Goal: Task Accomplishment & Management: Manage account settings

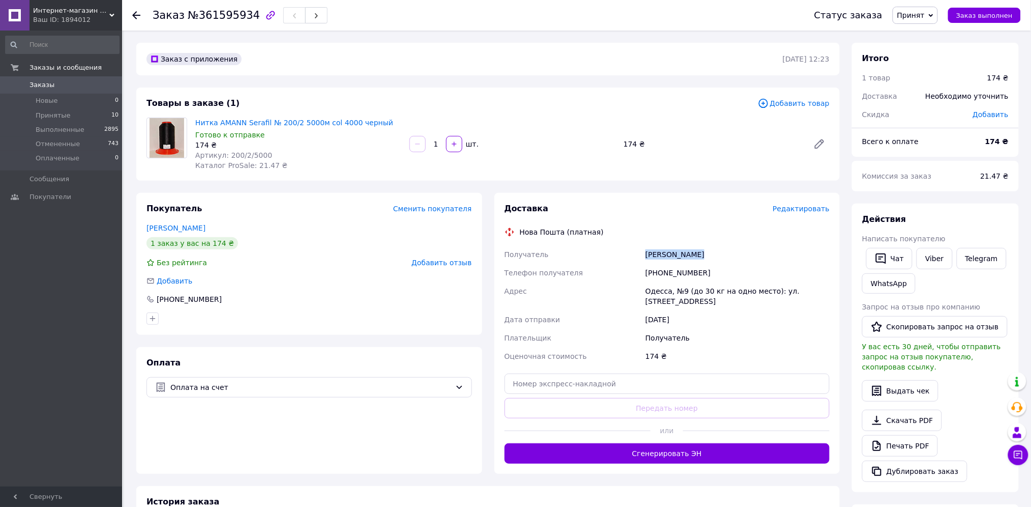
drag, startPoint x: 712, startPoint y: 249, endPoint x: 644, endPoint y: 257, distance: 68.7
click at [644, 257] on div "[PERSON_NAME]" at bounding box center [738, 254] width 188 height 18
copy div "[PERSON_NAME]"
click at [542, 377] on input "text" at bounding box center [668, 383] width 326 height 20
paste input "20451247363973"
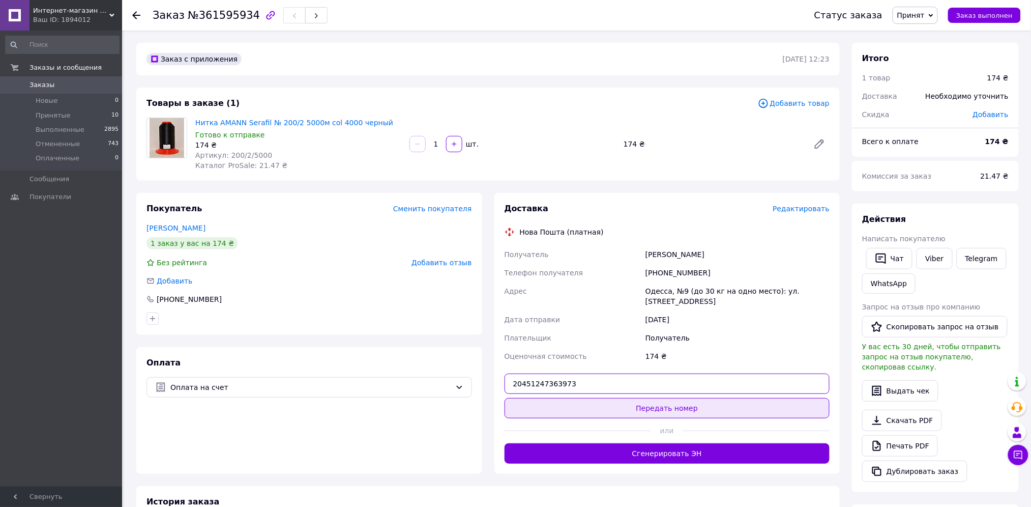
type input "20451247363973"
click at [693, 398] on button "Передать номер" at bounding box center [668, 408] width 326 height 20
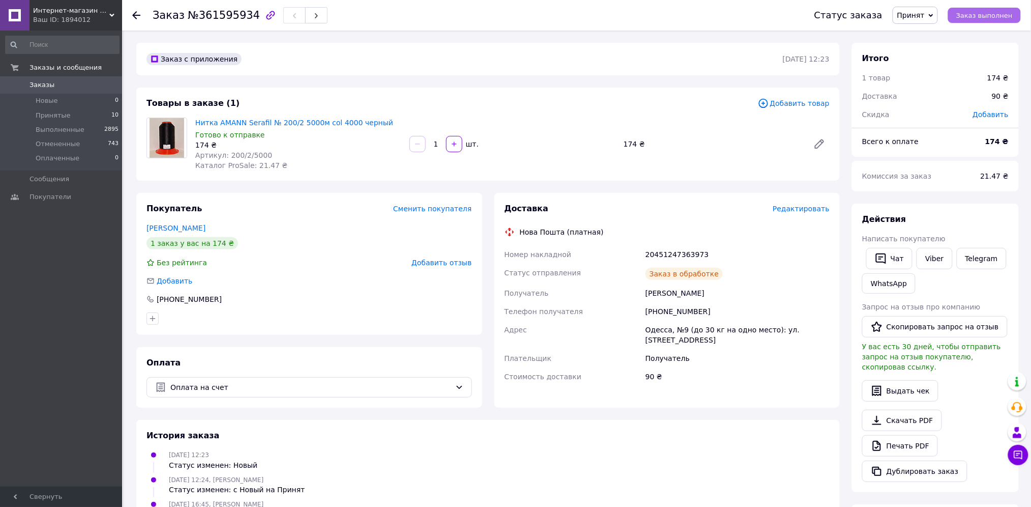
click at [1002, 9] on button "Заказ выполнен" at bounding box center [984, 15] width 73 height 15
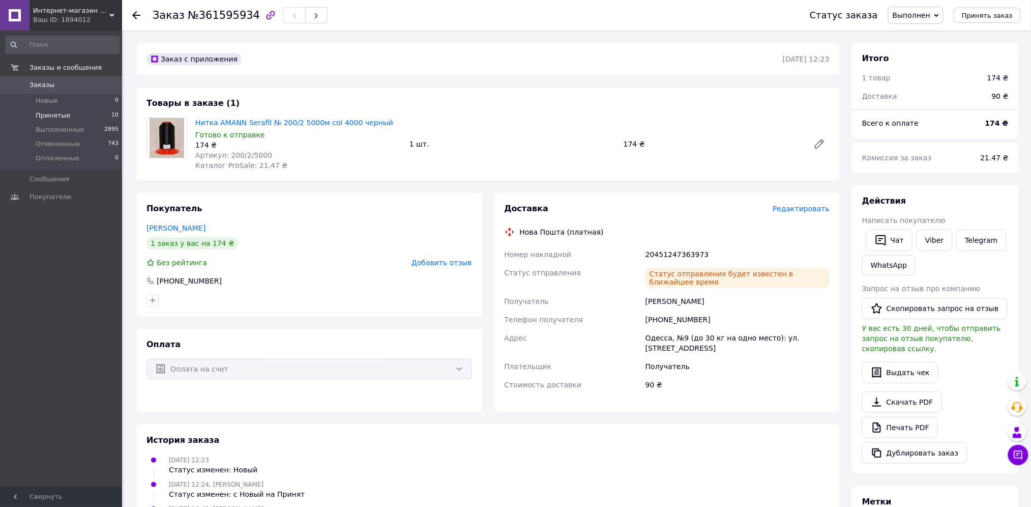
click at [52, 116] on span "Принятые" at bounding box center [53, 115] width 35 height 9
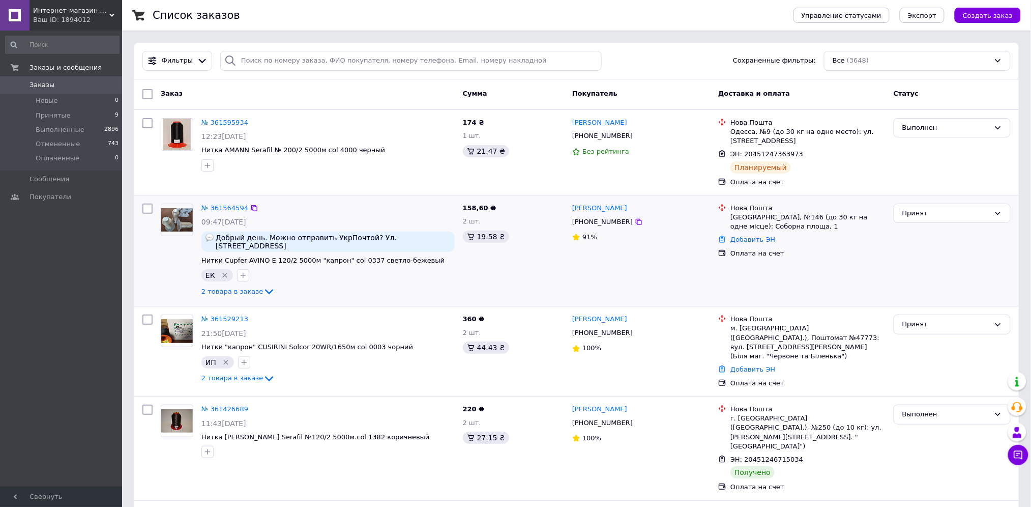
click at [163, 224] on img at bounding box center [177, 220] width 32 height 24
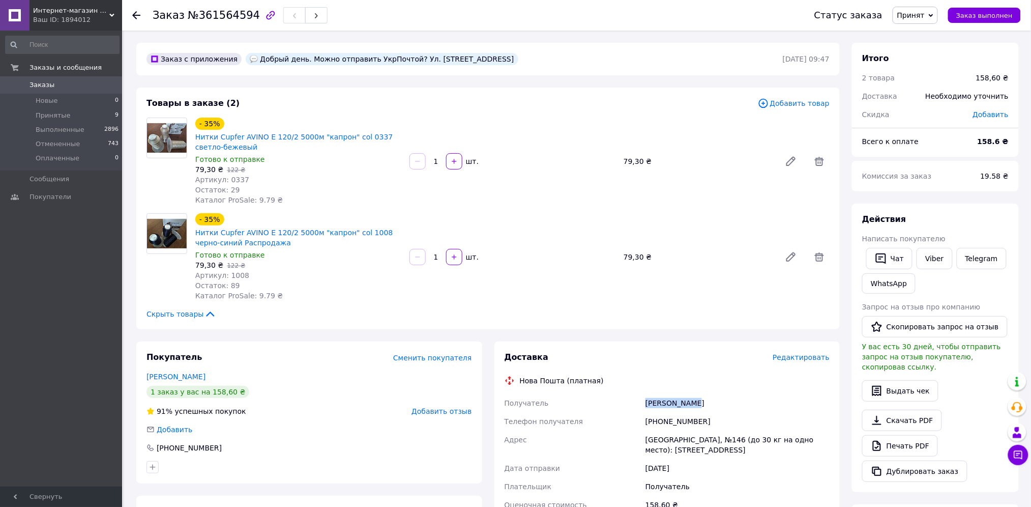
drag, startPoint x: 703, startPoint y: 404, endPoint x: 632, endPoint y: 402, distance: 71.3
click at [632, 402] on div "Получатель Марчук Елена Телефон получателя +380991562948 Адрес Одесса, №146 (до…" at bounding box center [668, 454] width 330 height 120
copy div "Получатель Марчук Елена"
drag, startPoint x: 703, startPoint y: 419, endPoint x: 638, endPoint y: 426, distance: 65.0
click at [638, 426] on div "Получатель Марчук Елена Телефон получателя +380991562948 Адрес Одесса, №146 (до…" at bounding box center [668, 454] width 330 height 120
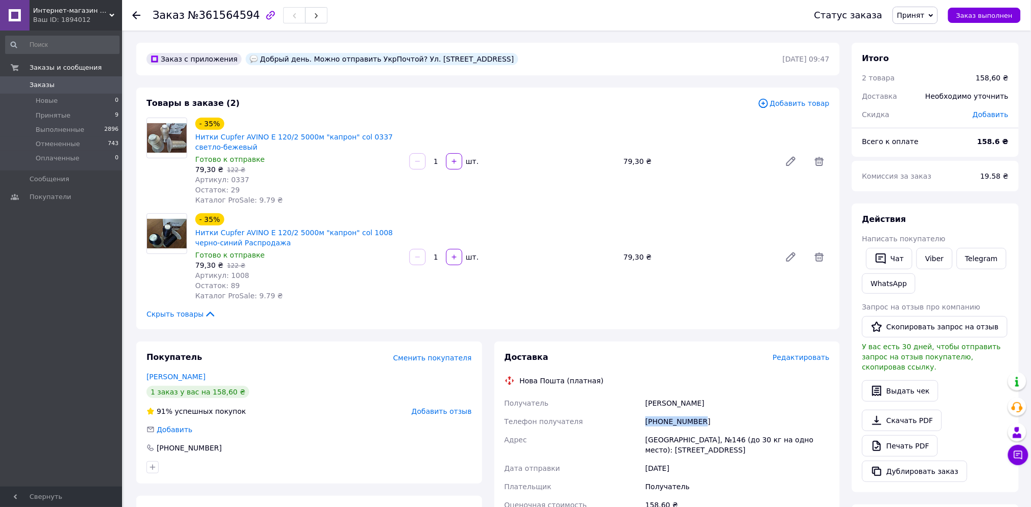
copy div "Телефон получателя +380991562948"
click at [713, 419] on div "[PHONE_NUMBER]" at bounding box center [738, 421] width 188 height 18
drag, startPoint x: 713, startPoint y: 419, endPoint x: 659, endPoint y: 422, distance: 54.0
click at [659, 422] on div "[PHONE_NUMBER]" at bounding box center [738, 421] width 188 height 18
copy div "0991562948"
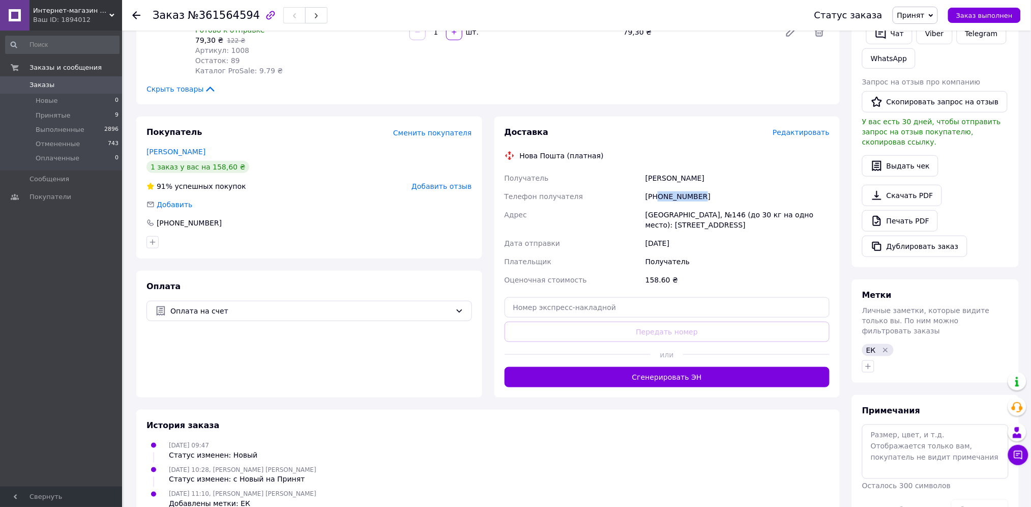
scroll to position [226, 0]
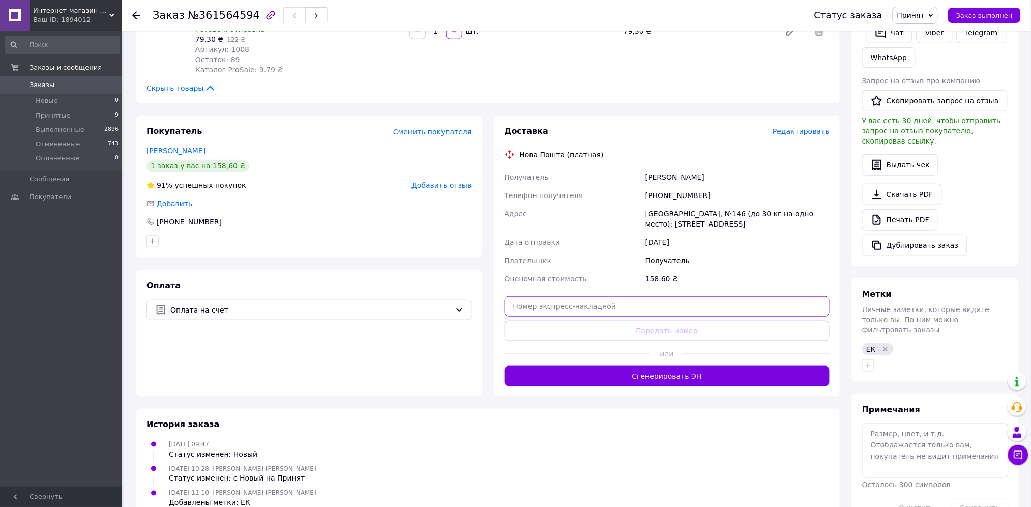
click at [550, 305] on input "text" at bounding box center [668, 306] width 326 height 20
paste input "0505368980930"
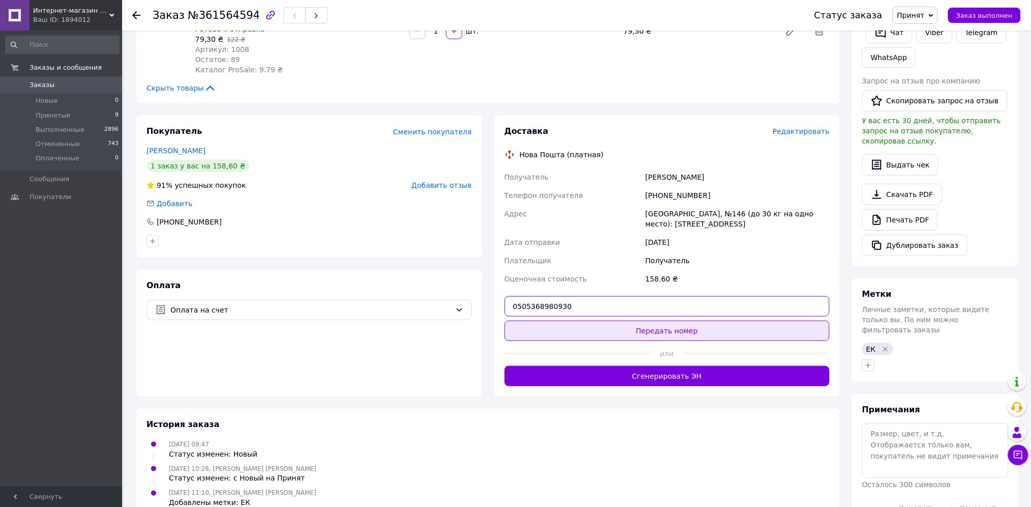
type input "0505368980930"
click at [652, 329] on button "Передать номер" at bounding box center [668, 331] width 326 height 20
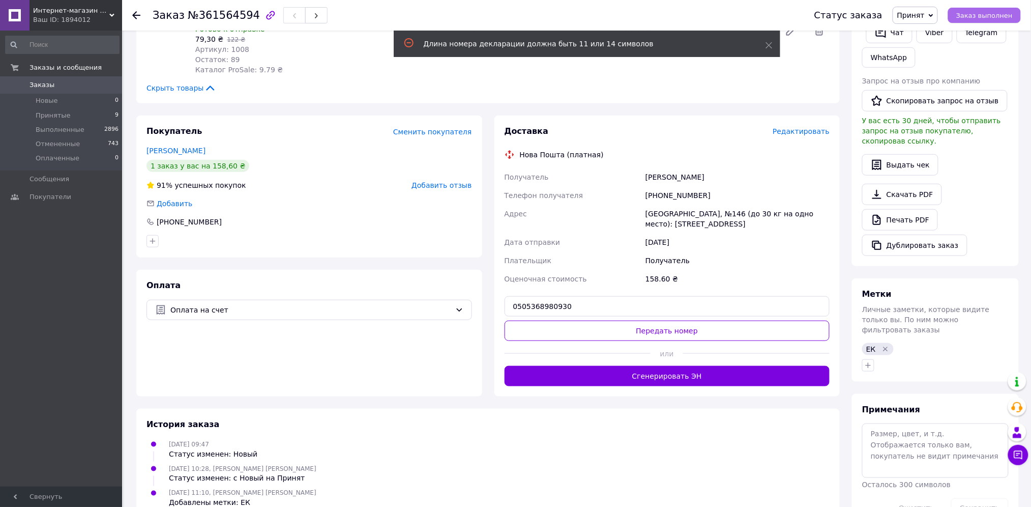
click at [989, 12] on span "Заказ выполнен" at bounding box center [985, 16] width 56 height 8
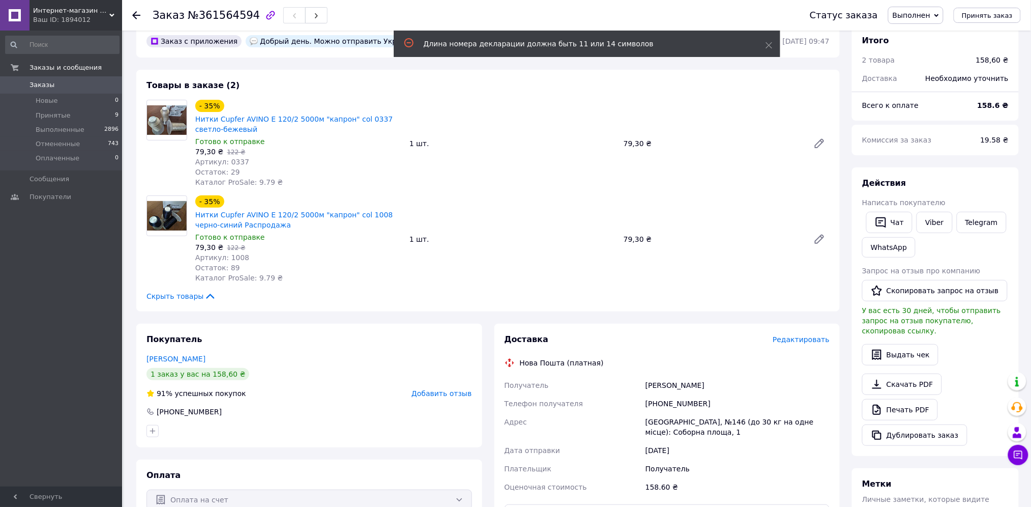
scroll to position [0, 0]
